Goal: Use online tool/utility: Utilize a website feature to perform a specific function

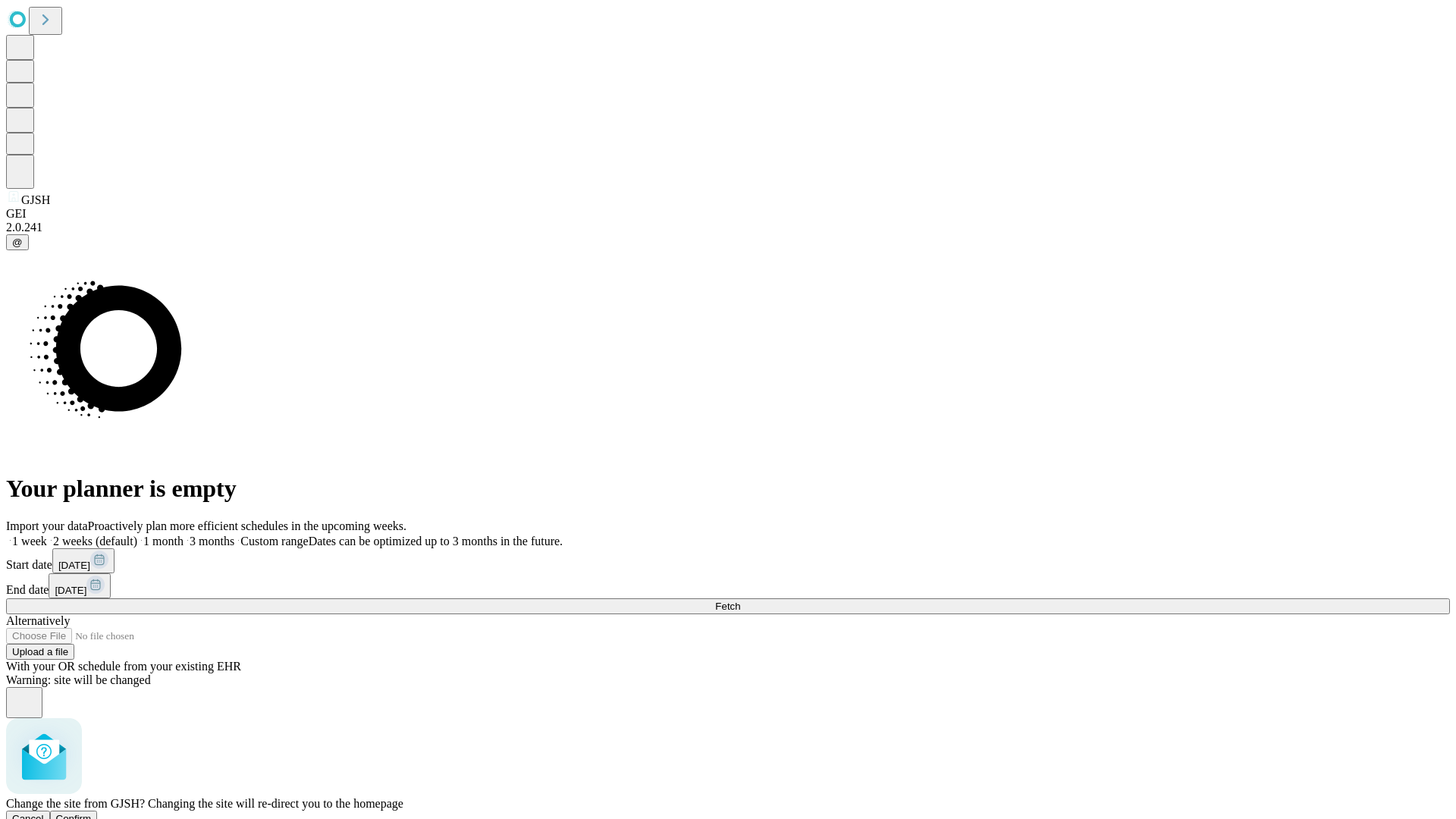
click at [92, 812] on span "Confirm" at bounding box center [74, 818] width 35 height 11
click at [47, 534] on label "1 week" at bounding box center [27, 541] width 41 height 13
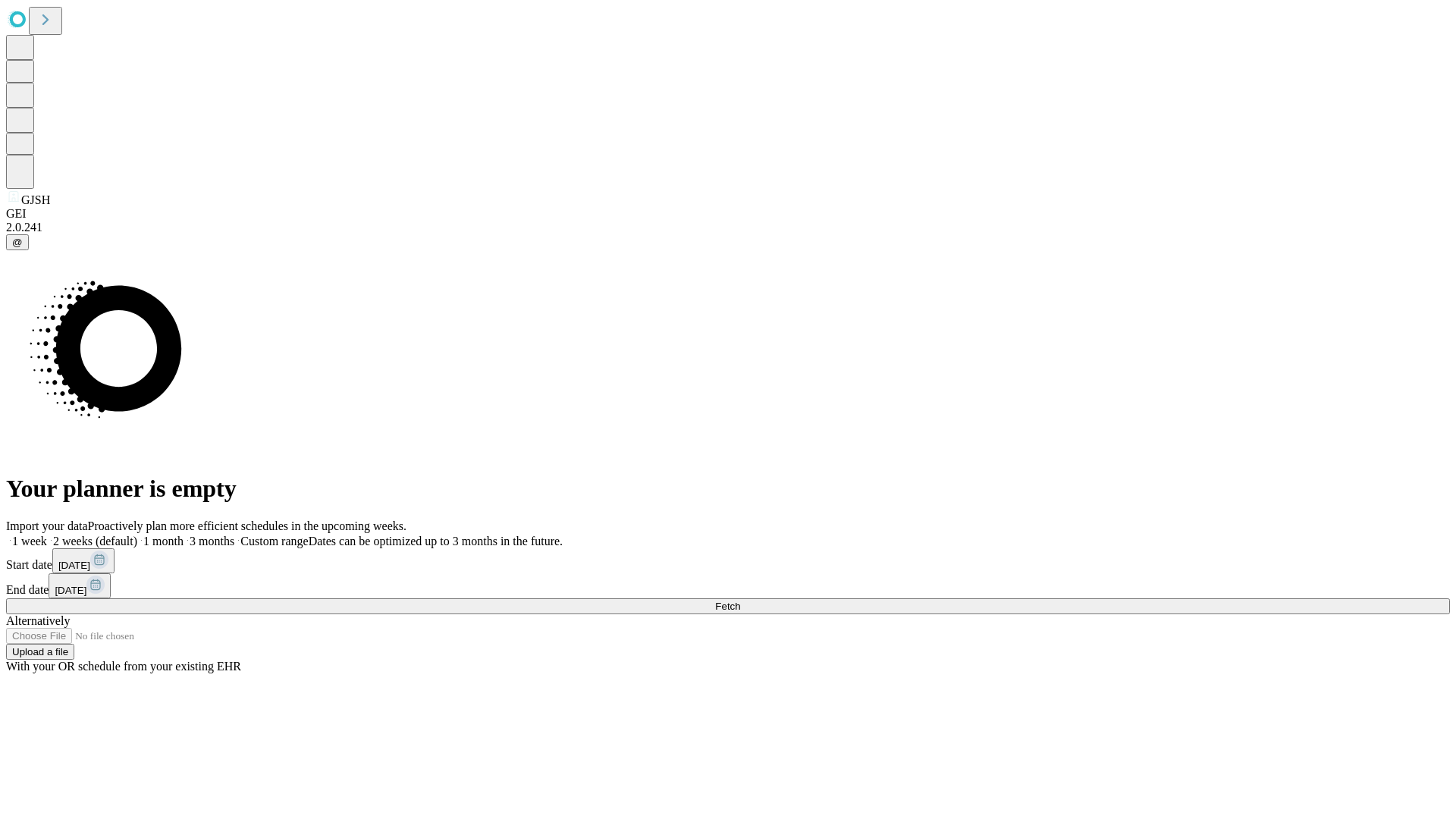
click at [740, 600] on span "Fetch" at bounding box center [727, 606] width 25 height 11
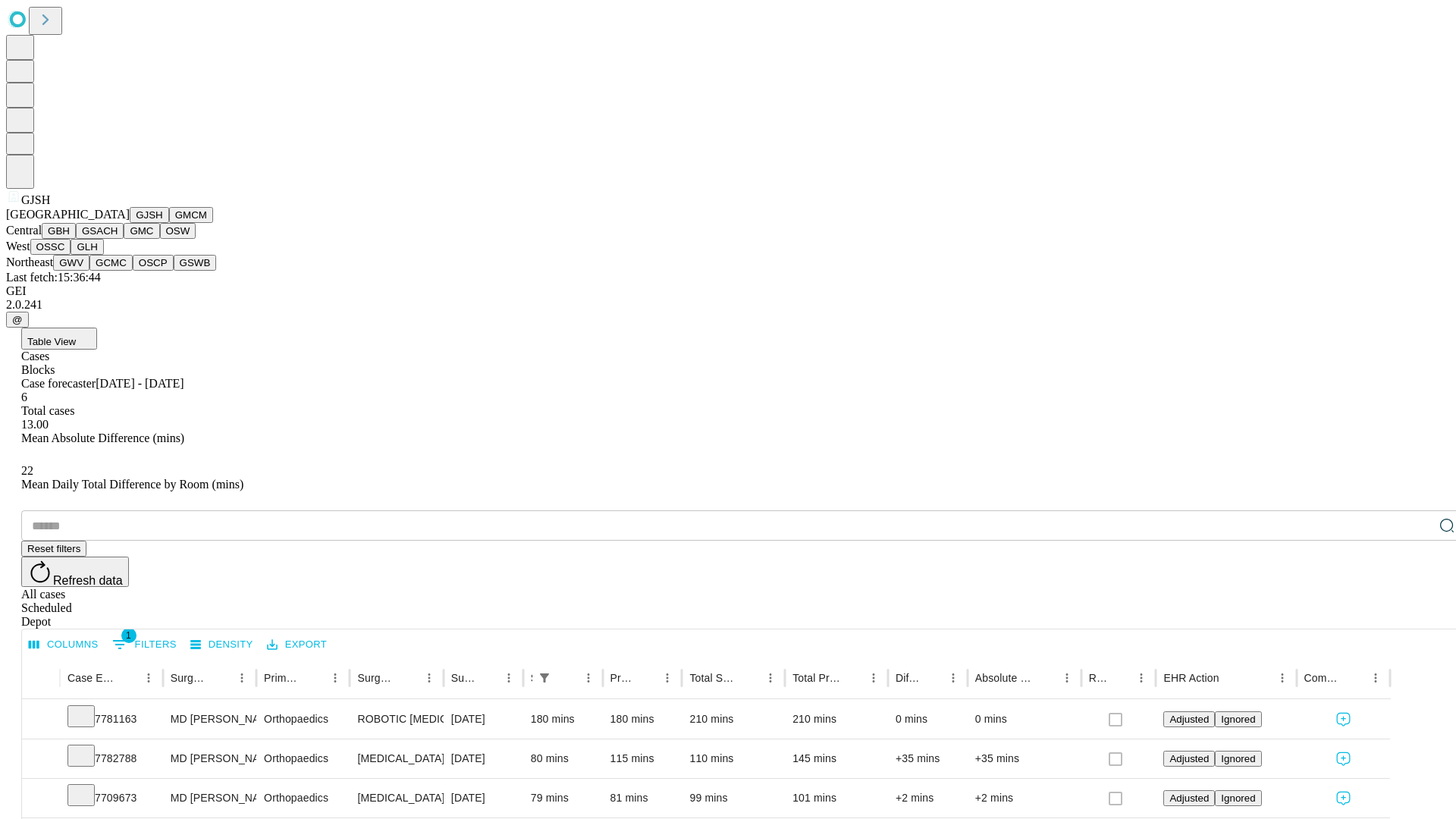
click at [169, 223] on button "GMCM" at bounding box center [191, 214] width 44 height 16
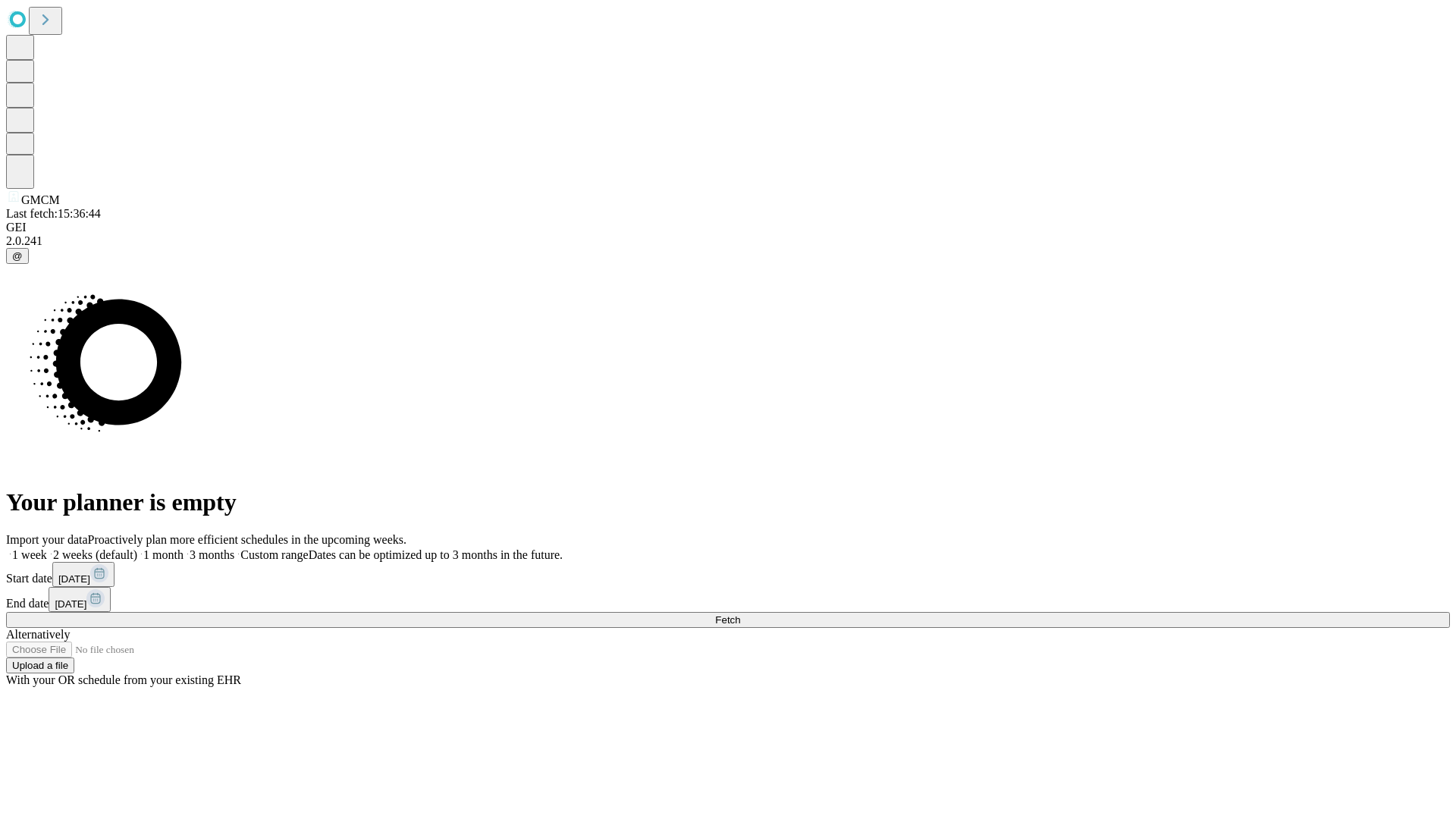
click at [740, 614] on span "Fetch" at bounding box center [727, 620] width 25 height 11
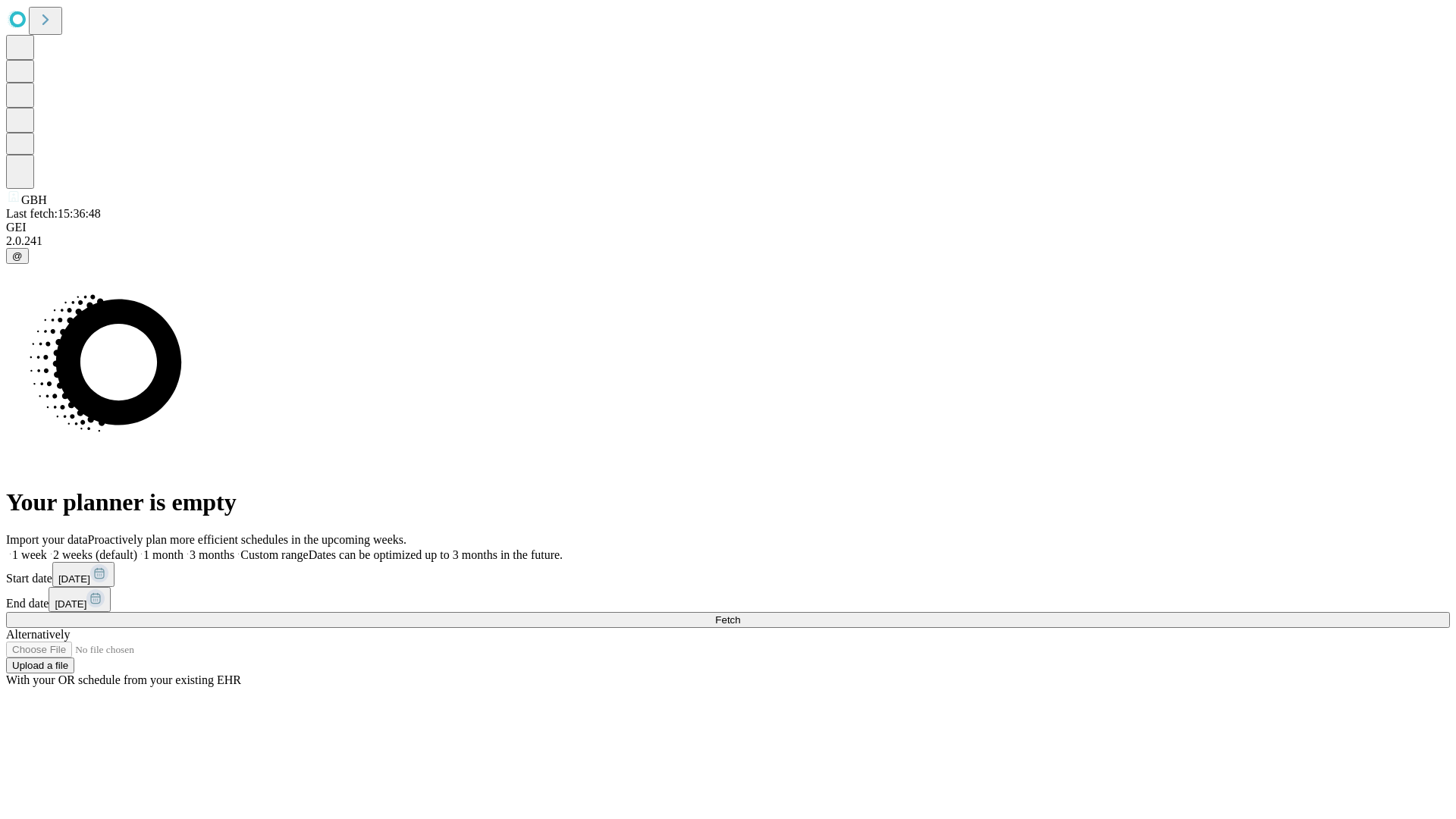
click at [47, 548] on label "1 week" at bounding box center [27, 555] width 41 height 13
click at [740, 614] on span "Fetch" at bounding box center [727, 620] width 25 height 11
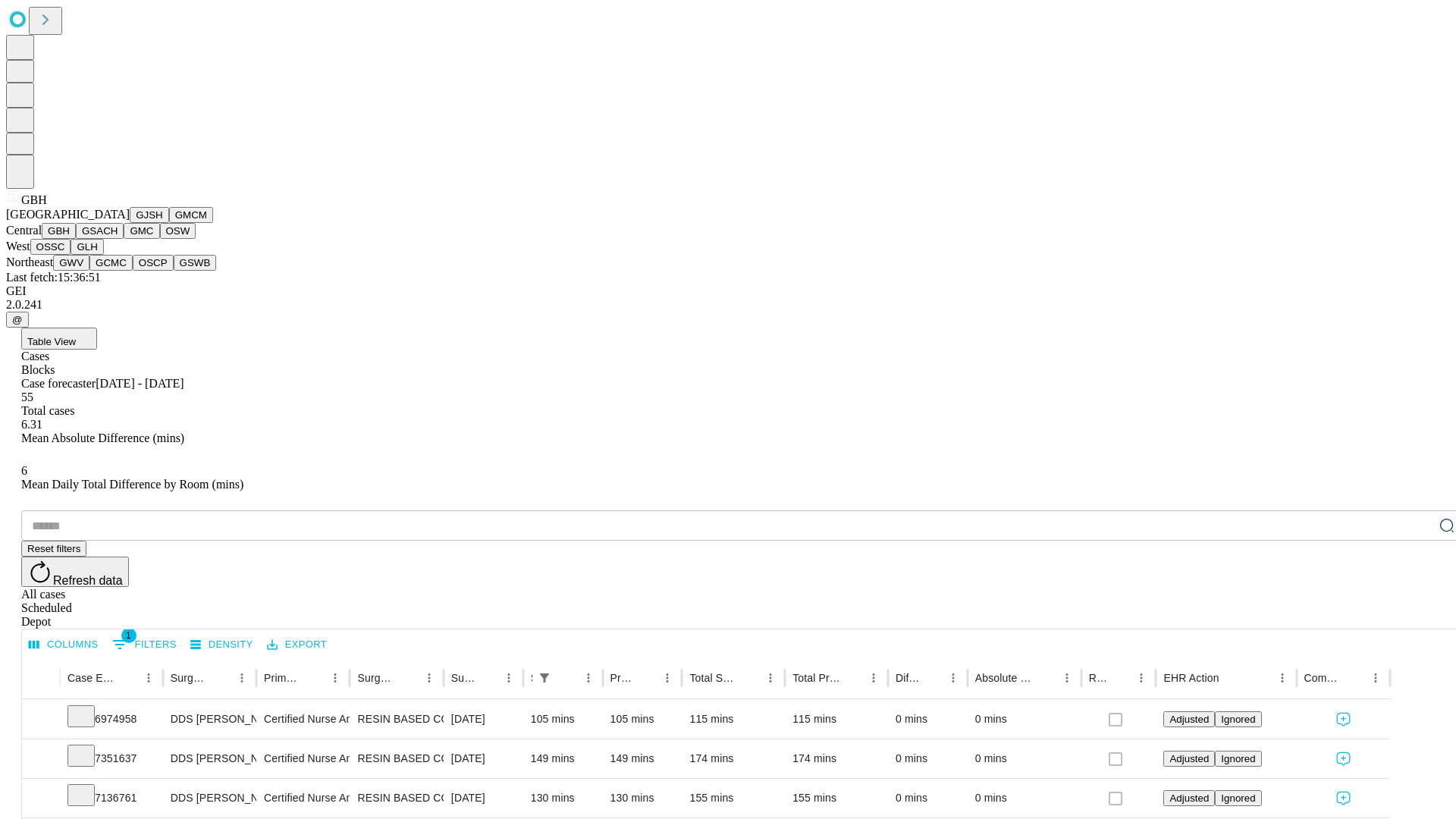
click at [117, 239] on button "GSACH" at bounding box center [99, 231] width 47 height 16
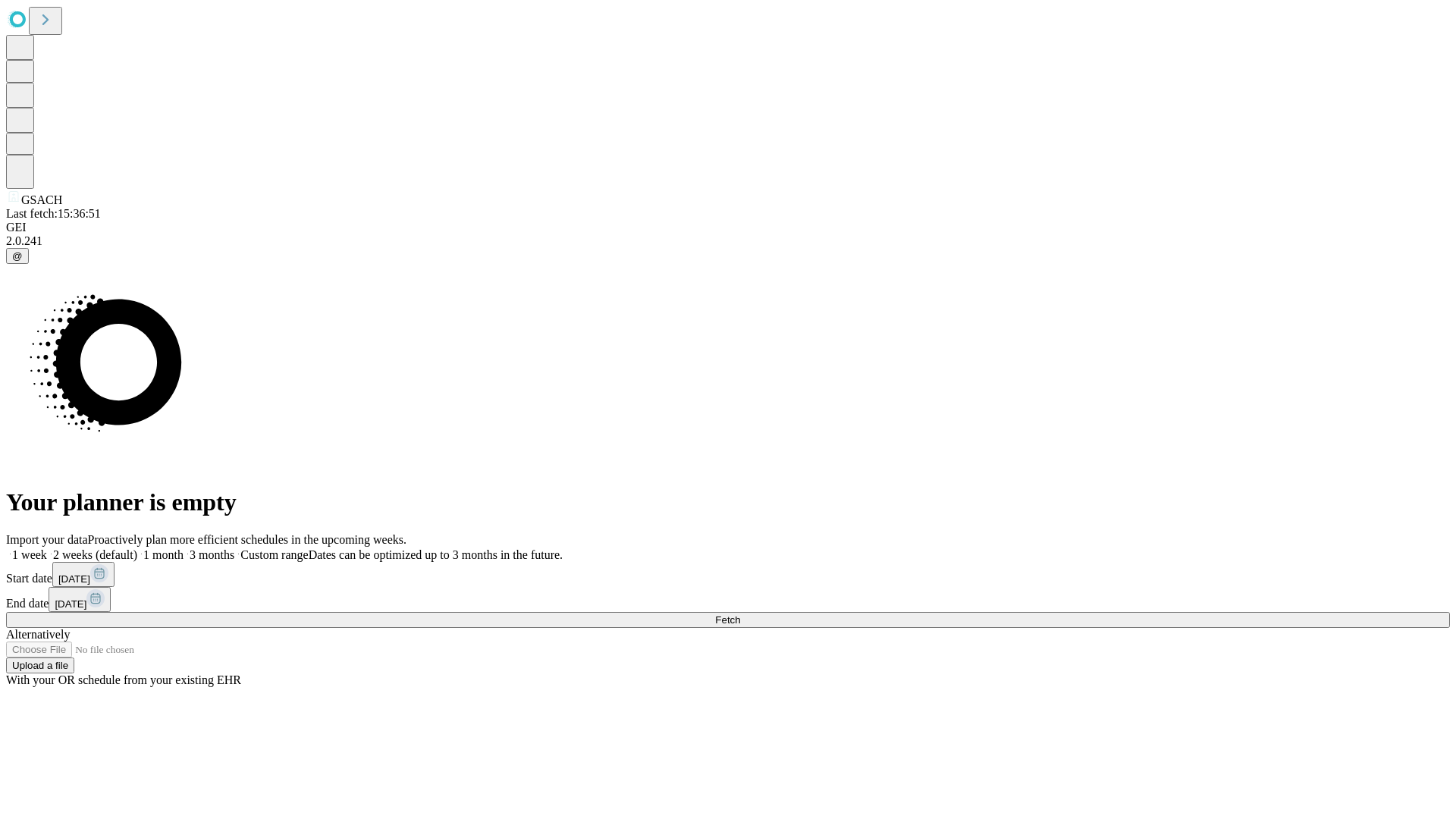
click at [740, 614] on span "Fetch" at bounding box center [727, 620] width 25 height 11
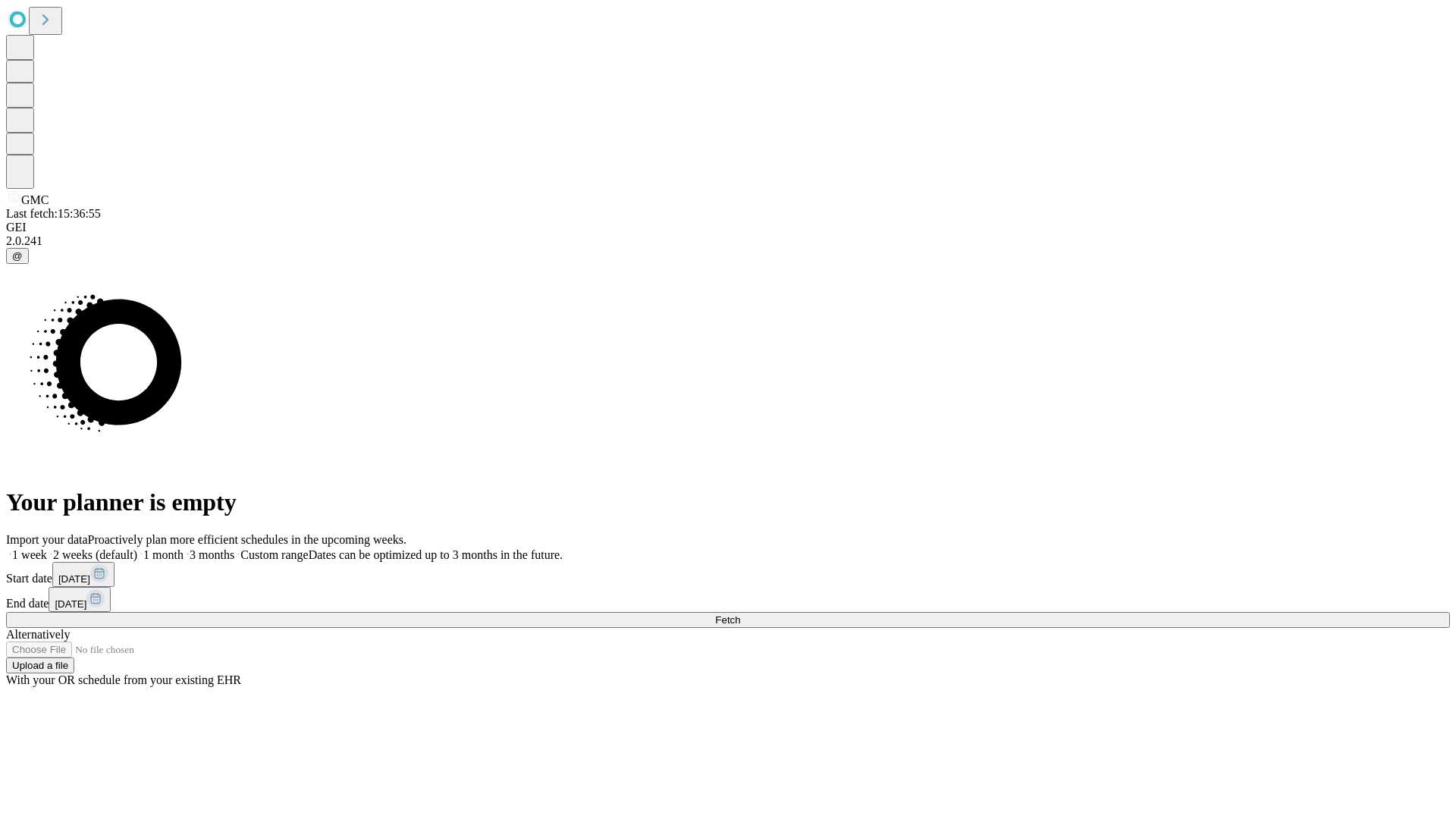
click at [47, 548] on label "1 week" at bounding box center [27, 555] width 41 height 13
click at [740, 614] on span "Fetch" at bounding box center [727, 620] width 25 height 11
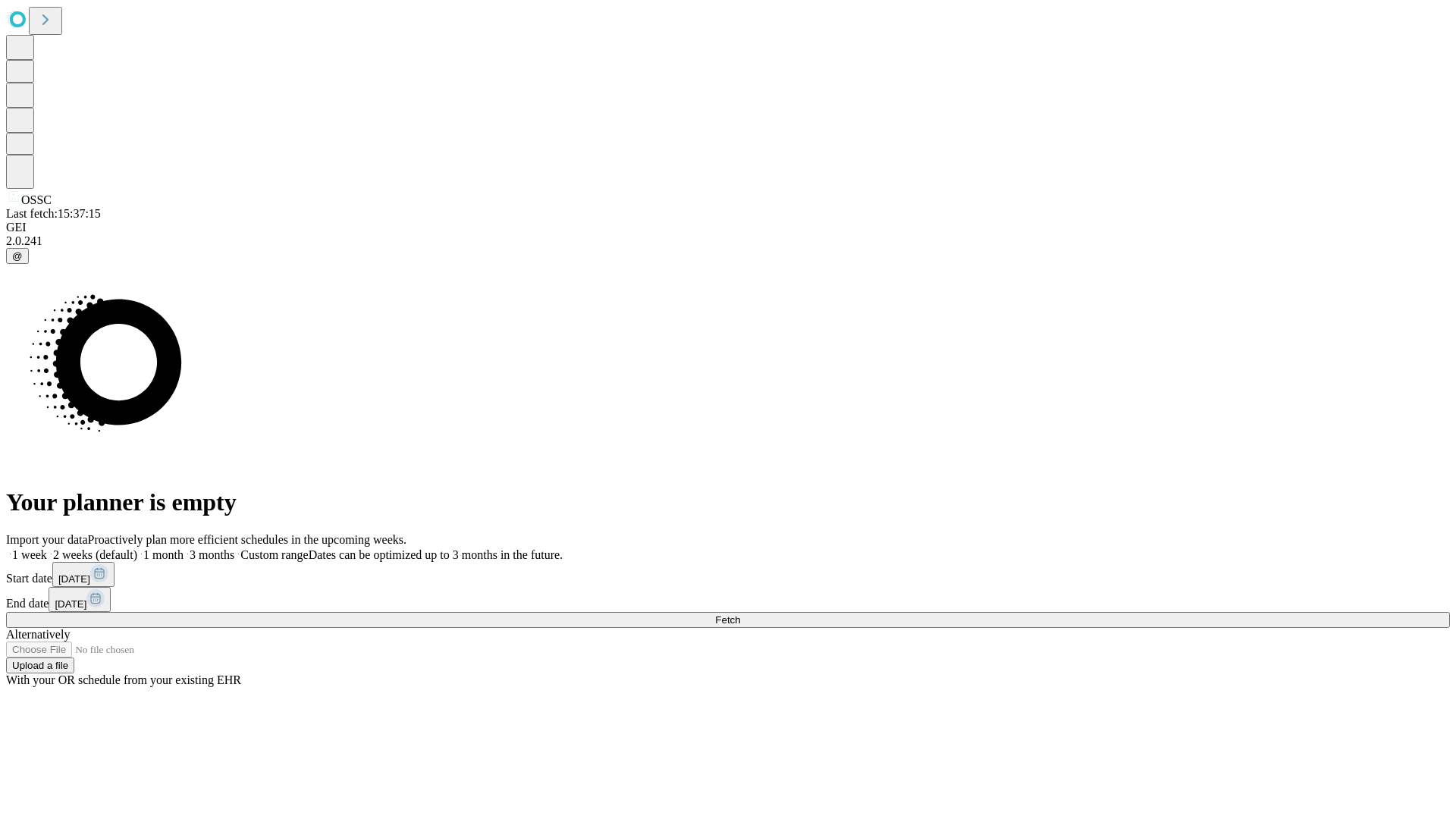
click at [47, 548] on label "1 week" at bounding box center [27, 555] width 41 height 13
click at [740, 614] on span "Fetch" at bounding box center [727, 620] width 25 height 11
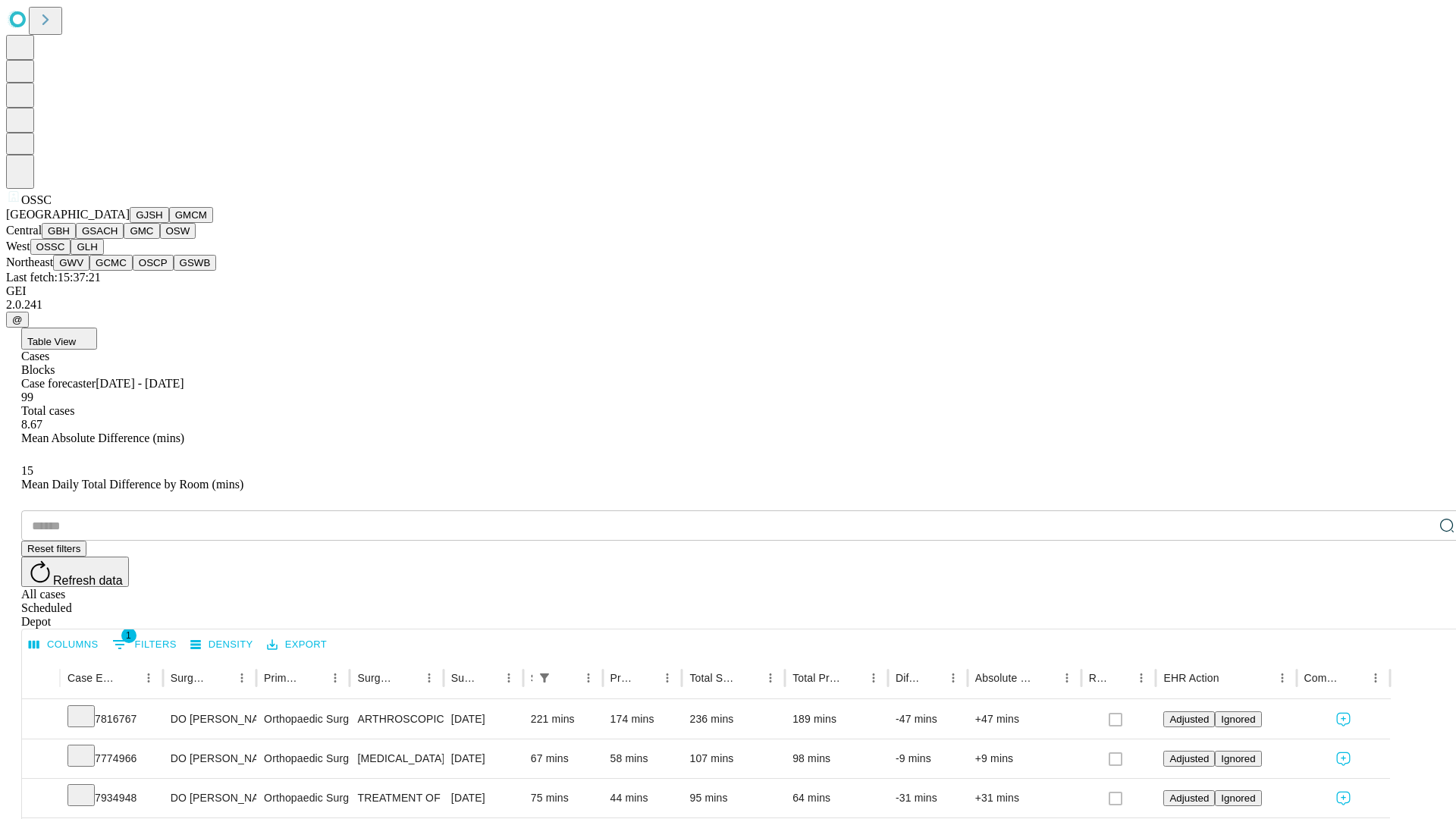
click at [103, 255] on button "GLH" at bounding box center [87, 247] width 33 height 16
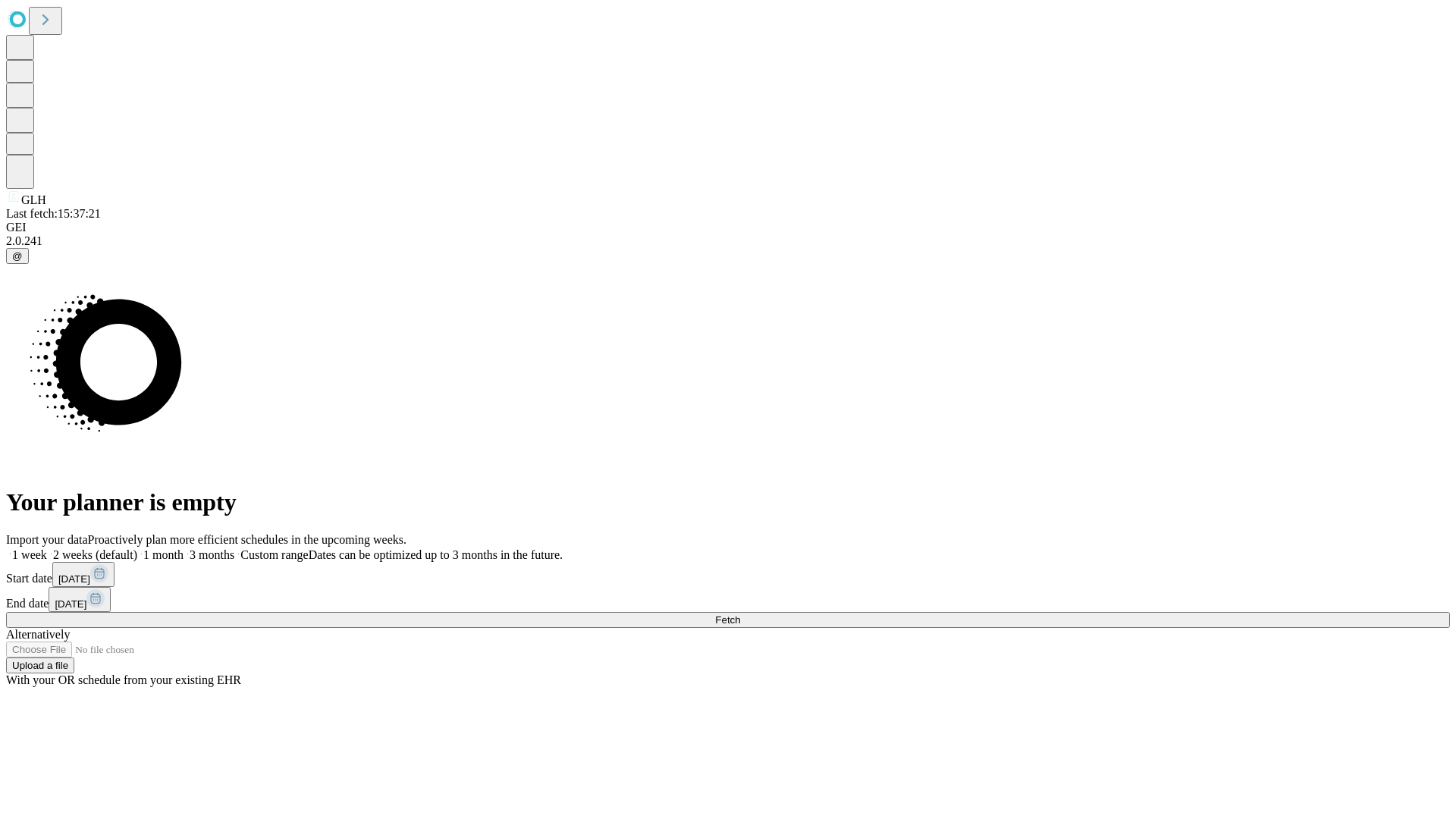
click at [47, 548] on label "1 week" at bounding box center [27, 555] width 41 height 13
click at [740, 614] on span "Fetch" at bounding box center [727, 620] width 25 height 11
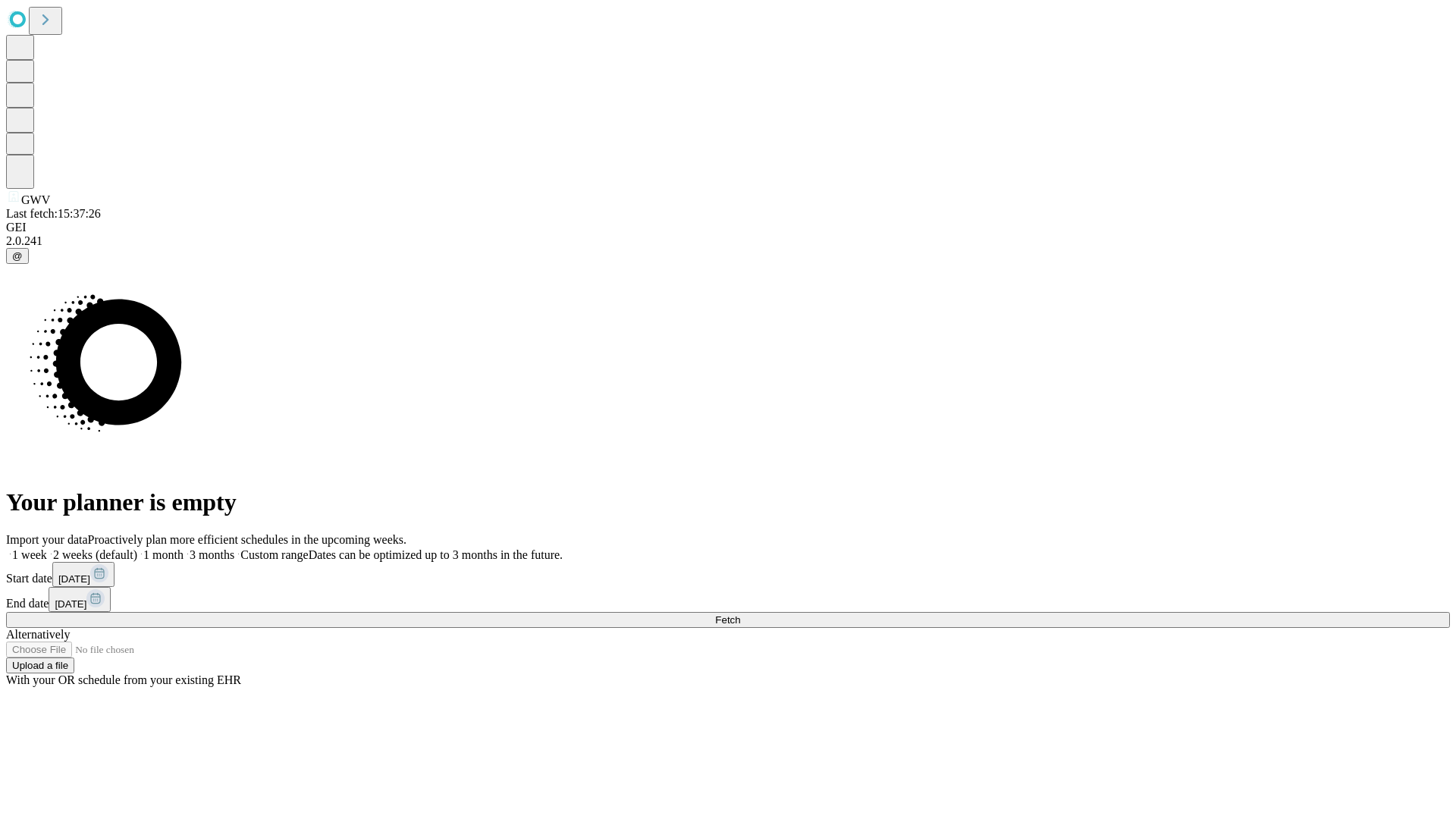
click at [740, 614] on span "Fetch" at bounding box center [727, 620] width 25 height 11
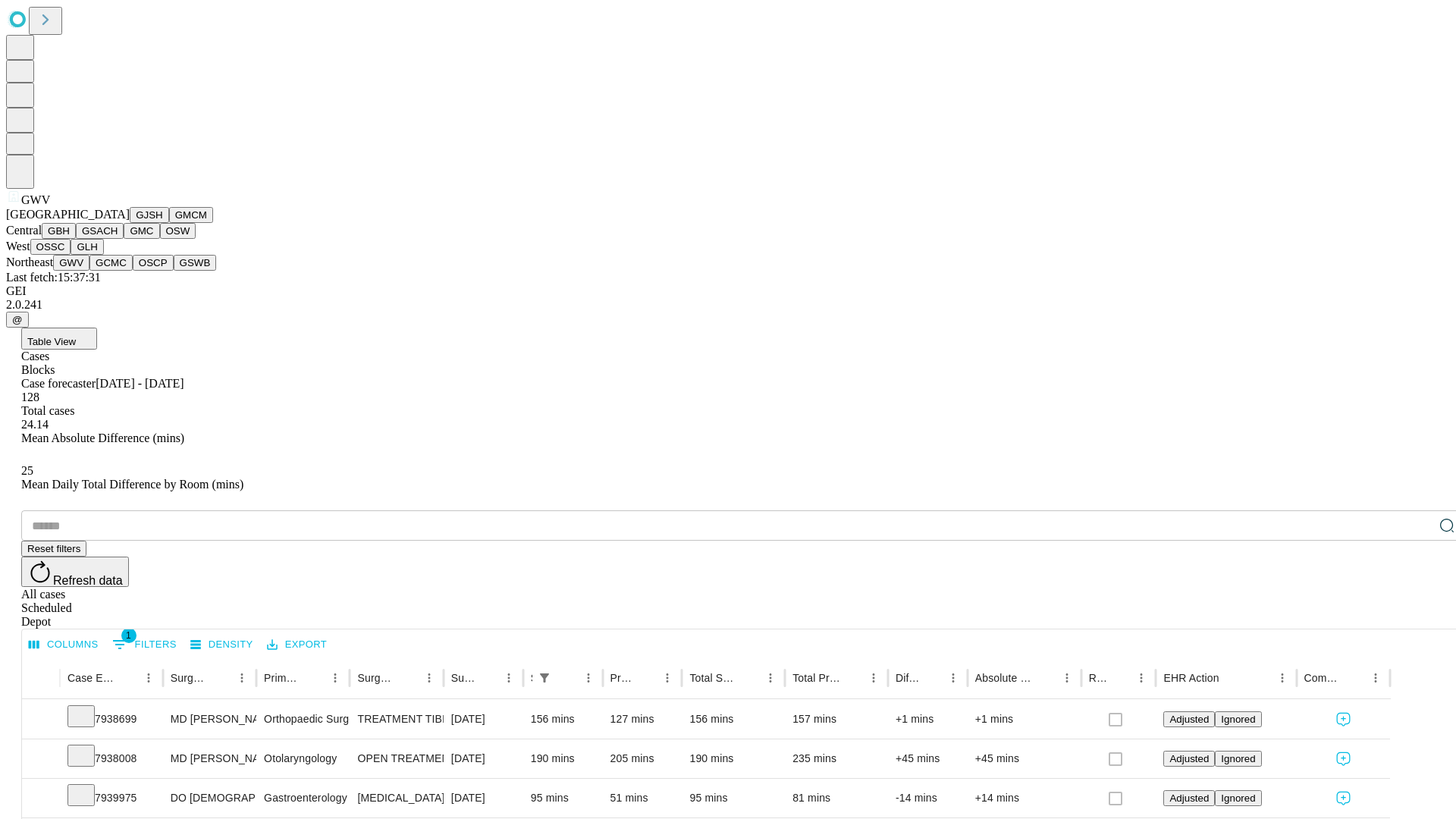
click at [117, 271] on button "GCMC" at bounding box center [111, 262] width 43 height 16
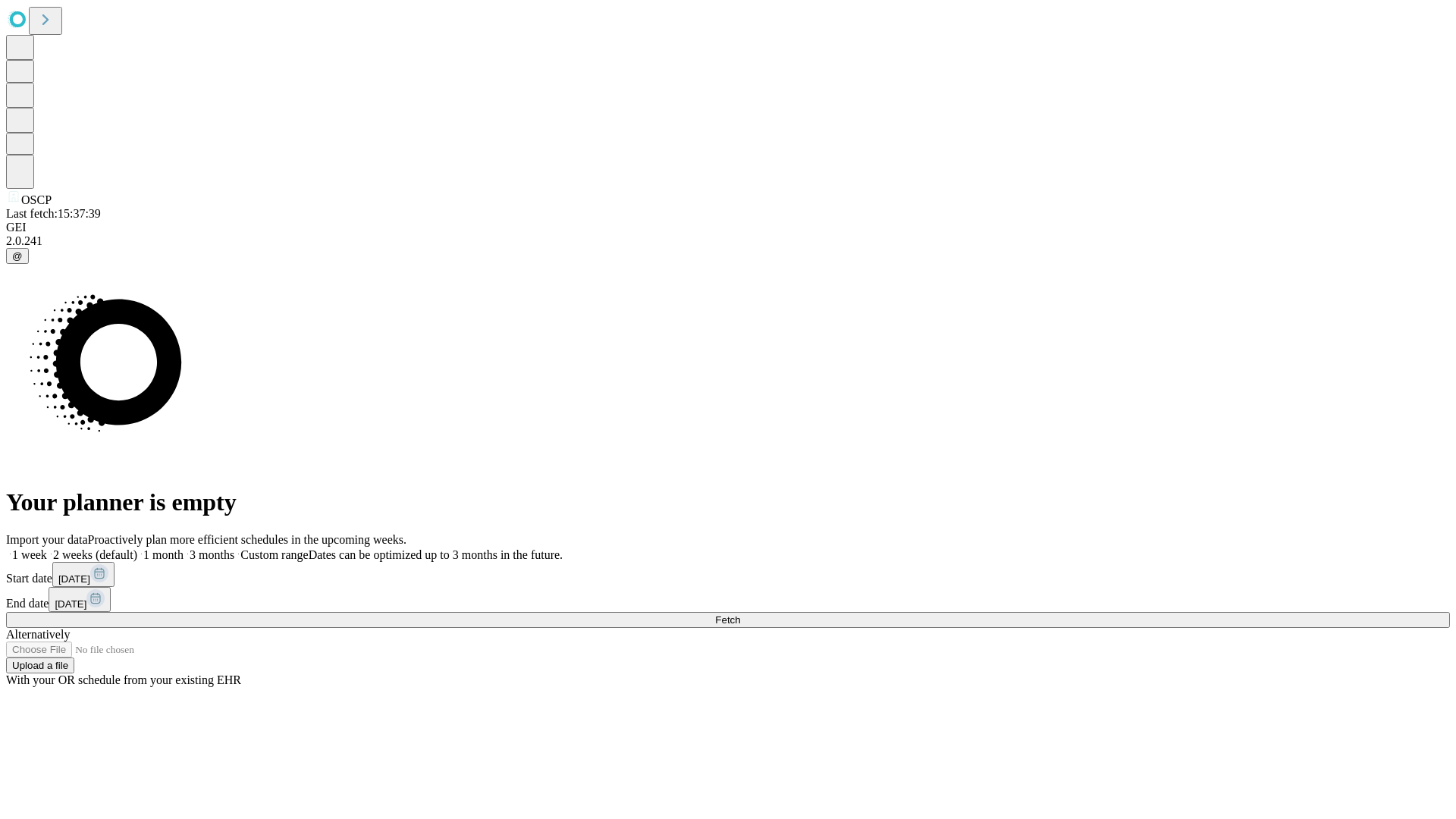
click at [47, 548] on label "1 week" at bounding box center [27, 555] width 41 height 13
click at [740, 614] on span "Fetch" at bounding box center [727, 620] width 25 height 11
